Goal: Browse casually

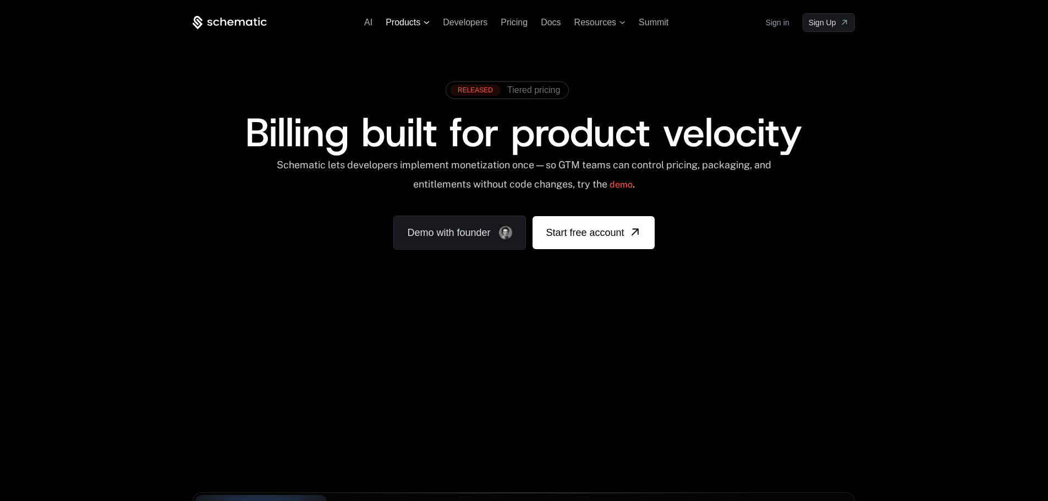
click at [421, 20] on span "Products" at bounding box center [408, 23] width 44 height 10
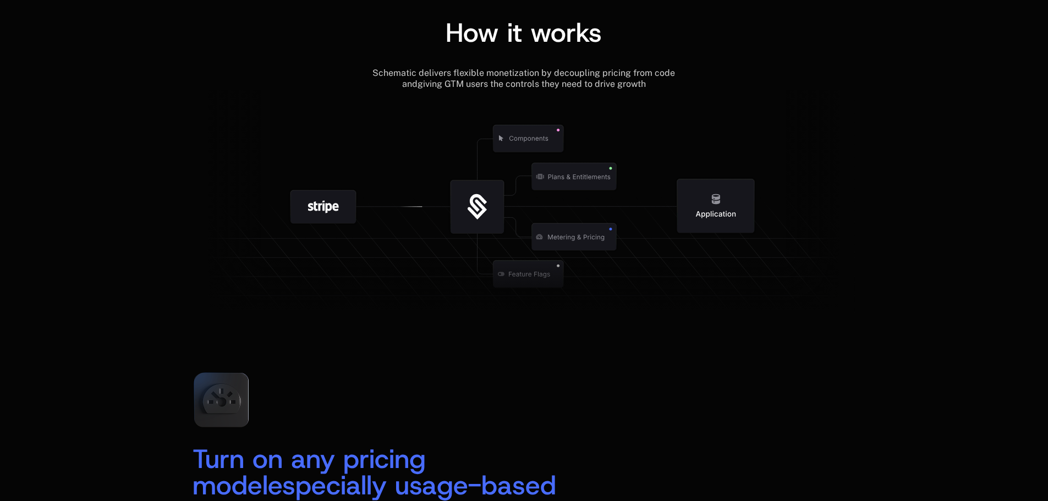
scroll to position [1393, 0]
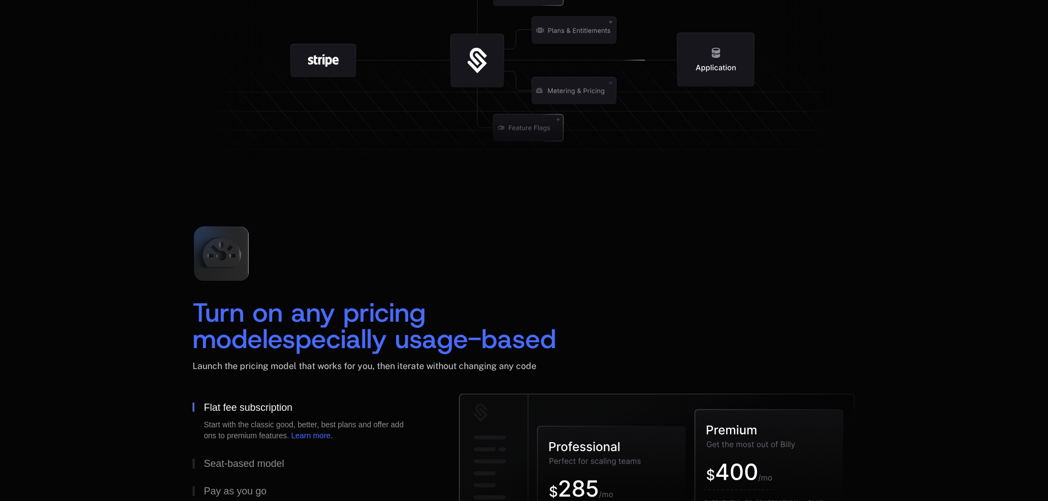
drag, startPoint x: 308, startPoint y: 58, endPoint x: 338, endPoint y: 58, distance: 29.7
click at [338, 58] on g at bounding box center [567, 128] width 1016 height 386
drag, startPoint x: 333, startPoint y: 58, endPoint x: 693, endPoint y: 258, distance: 411.4
click at [693, 258] on div "Turn on any pricing model especially usage-based Launch the pricing model that …" at bounding box center [524, 305] width 662 height 177
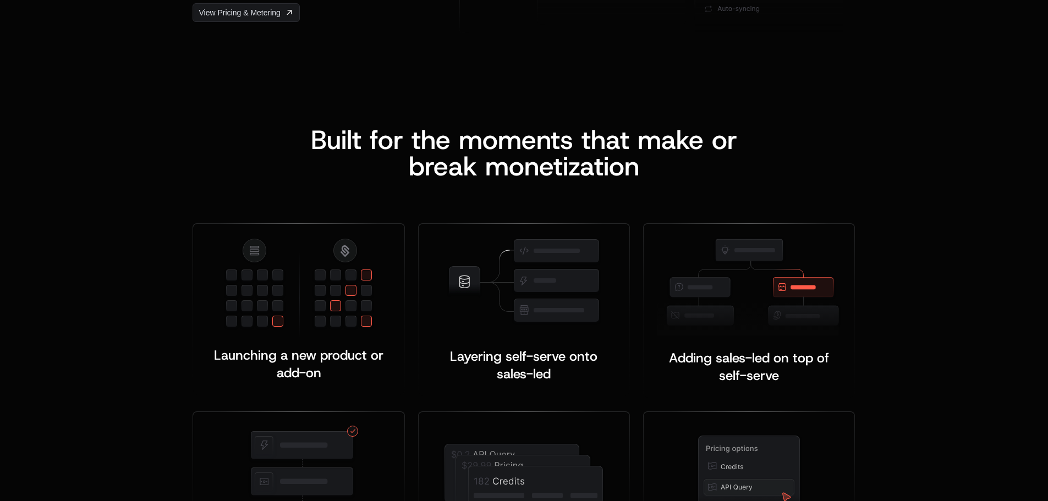
scroll to position [1980, 0]
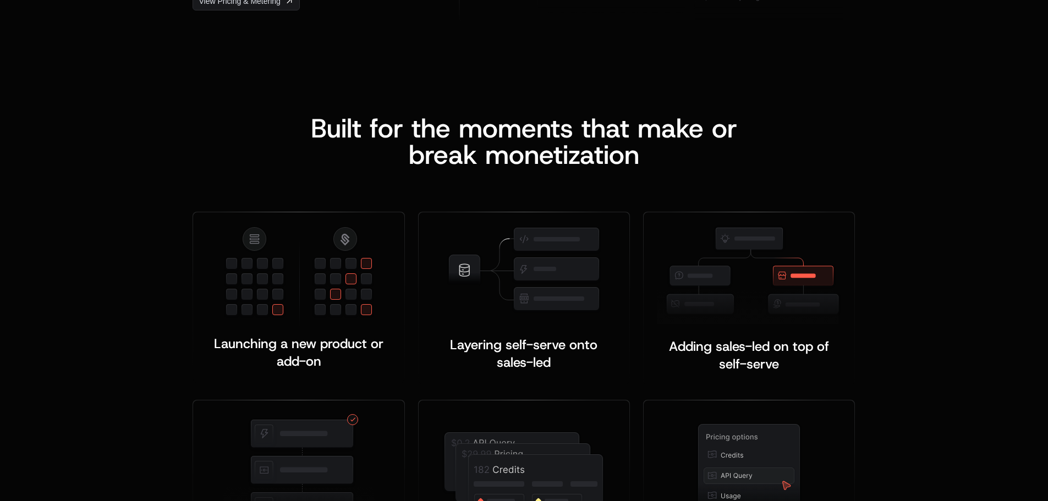
scroll to position [1980, 0]
click at [948, 359] on div "Built for the moments that make or b reak monetization Launching a new product …" at bounding box center [524, 347] width 1048 height 552
